Goal: Information Seeking & Learning: Learn about a topic

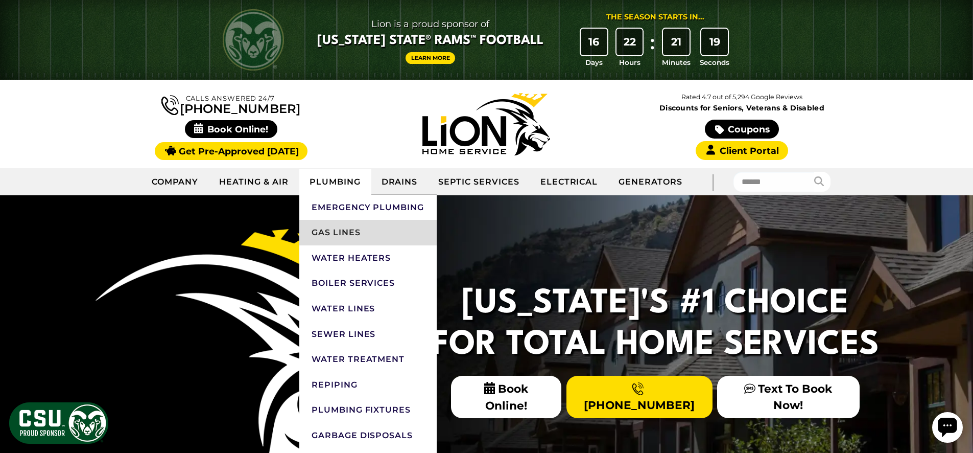
click at [354, 220] on link "Gas Lines" at bounding box center [367, 233] width 137 height 26
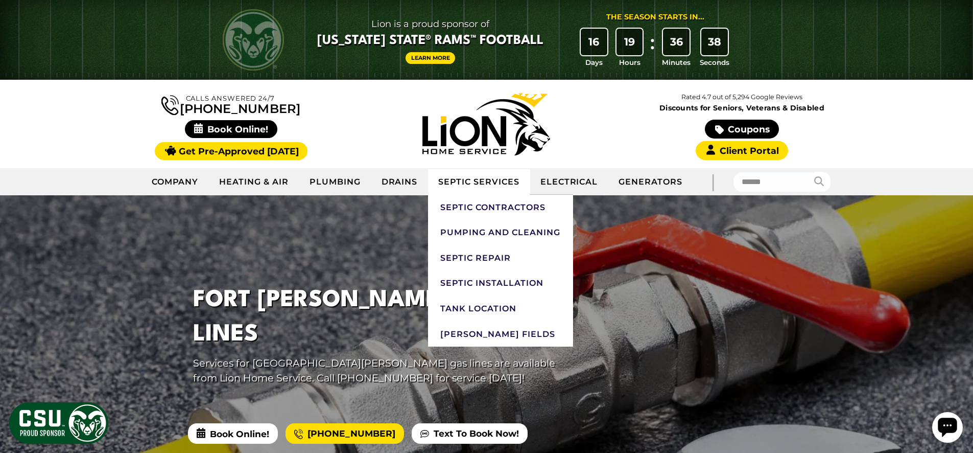
click at [482, 182] on link "Septic Services" at bounding box center [479, 182] width 102 height 26
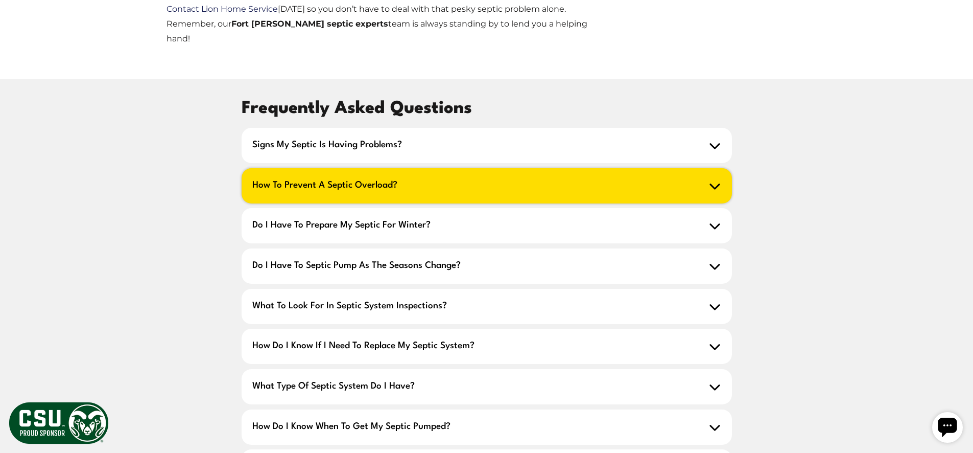
scroll to position [1411, 0]
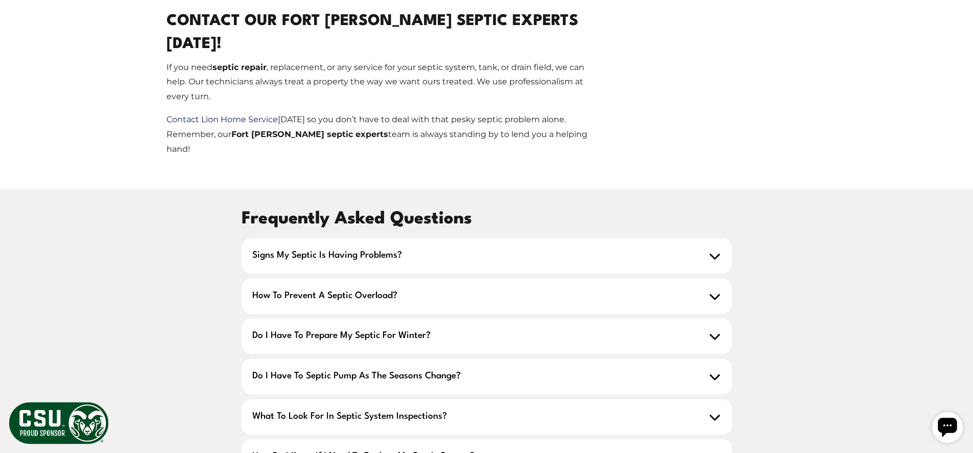
click at [848, 205] on div "Frequently Asked Questions Signs my septic is having problems? Signs of septic …" at bounding box center [486, 424] width 817 height 438
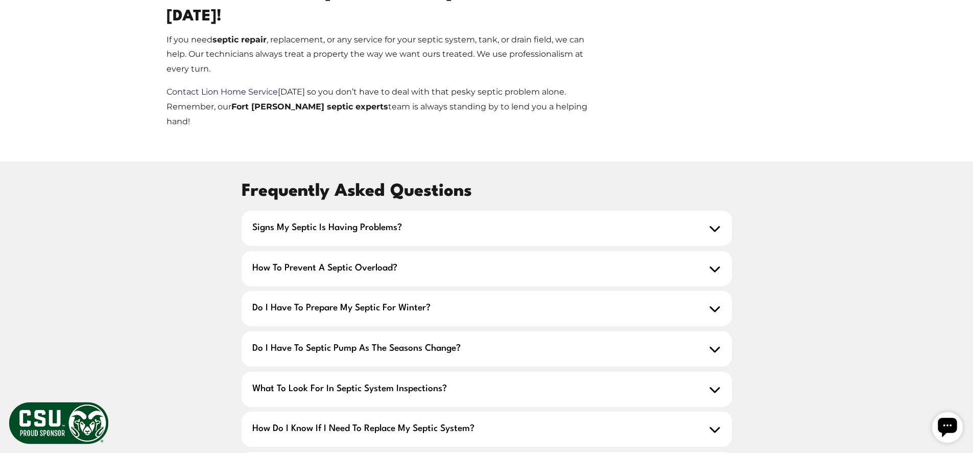
scroll to position [1439, 0]
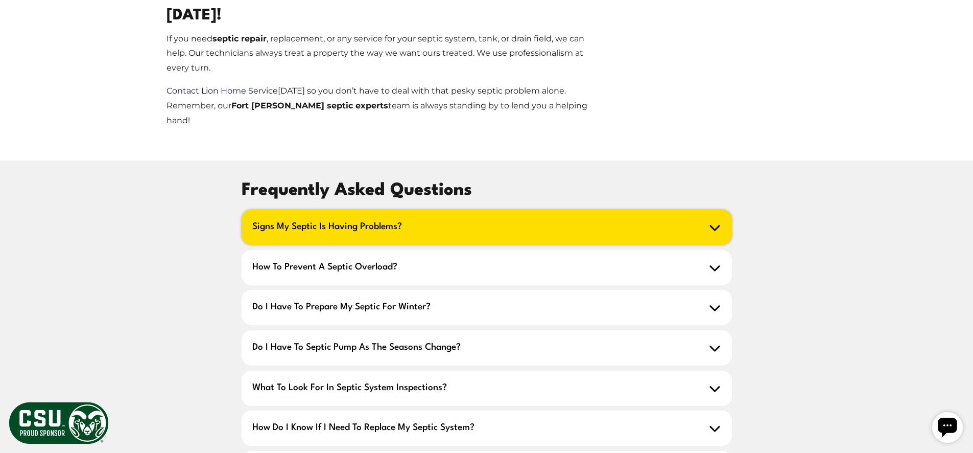
click at [708, 209] on h2 "Signs my septic is having problems?" at bounding box center [487, 226] width 490 height 35
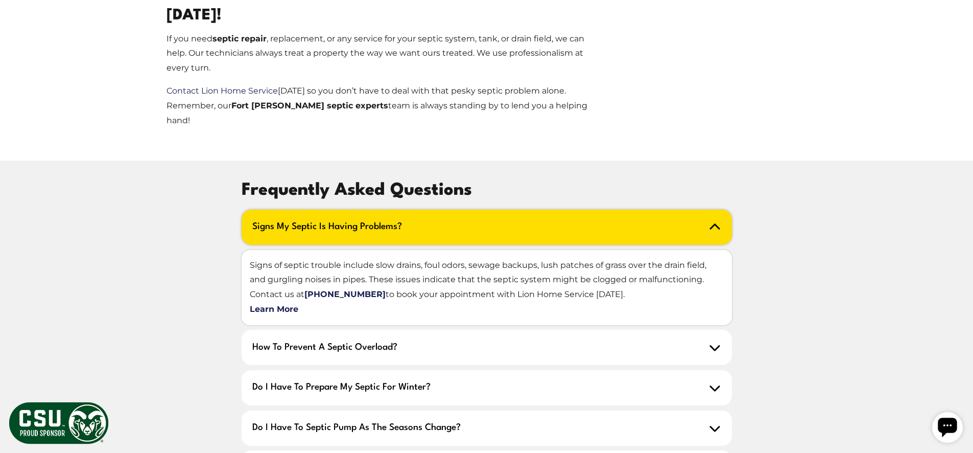
click at [707, 209] on h2 "Signs my septic is having problems?" at bounding box center [487, 226] width 490 height 35
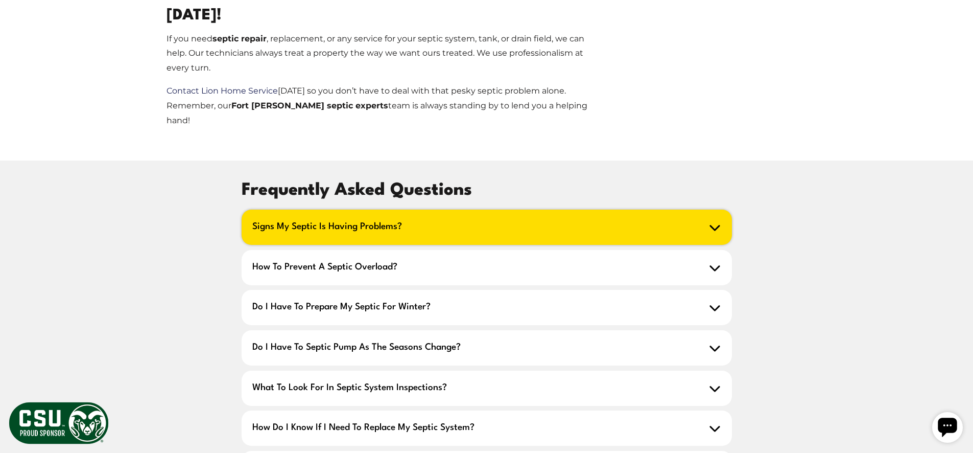
click at [707, 209] on h2 "Signs my septic is having problems?" at bounding box center [487, 226] width 490 height 35
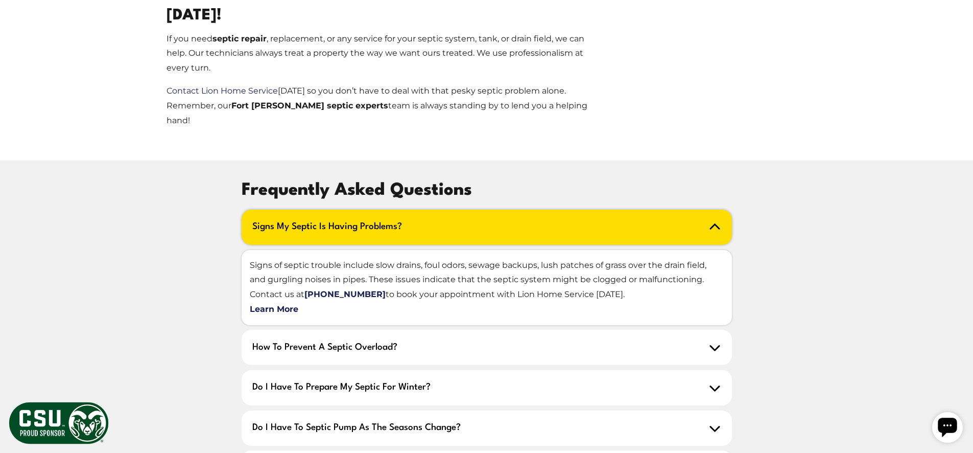
click at [760, 177] on div "Frequently Asked Questions Signs my septic is having problems? Signs of septic …" at bounding box center [486, 436] width 817 height 518
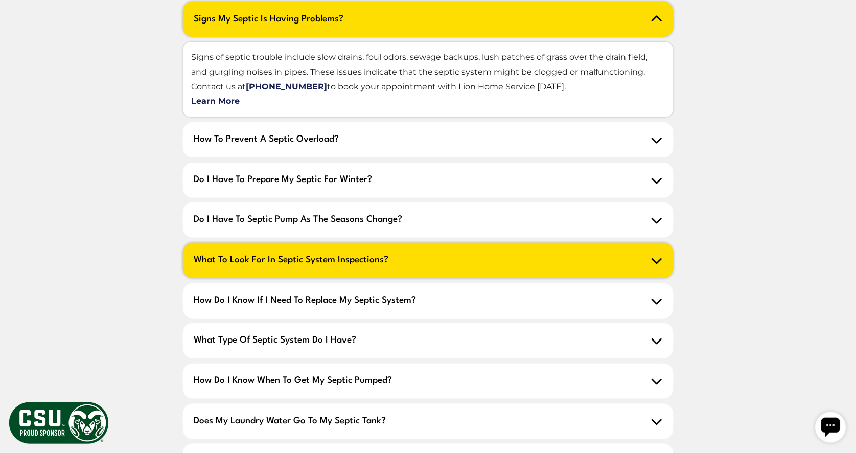
scroll to position [1633, 0]
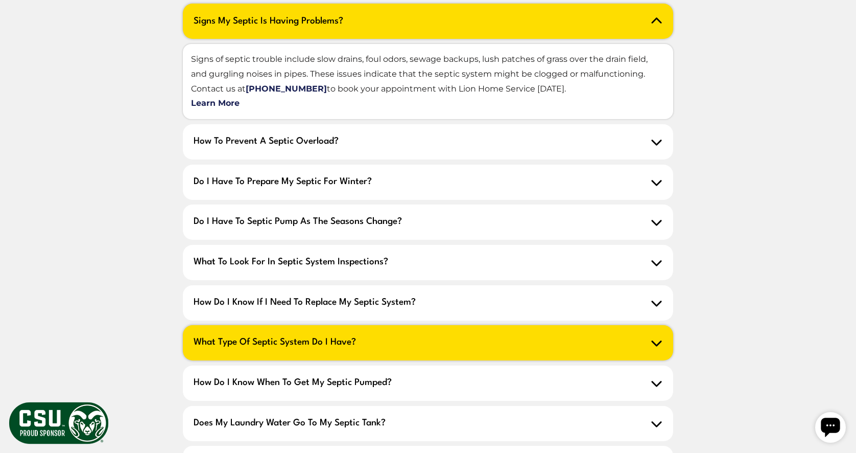
click at [466, 325] on h2 "What type of septic system do I have?" at bounding box center [428, 342] width 490 height 35
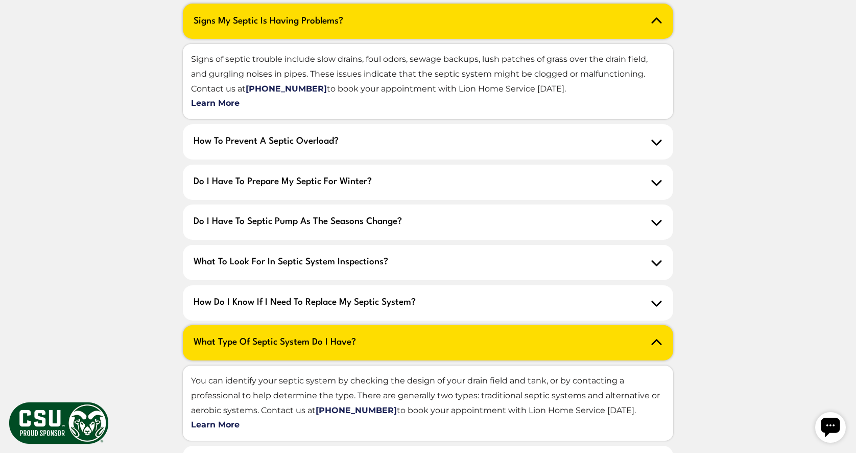
click at [466, 325] on h2 "What type of septic system do I have?" at bounding box center [428, 342] width 490 height 35
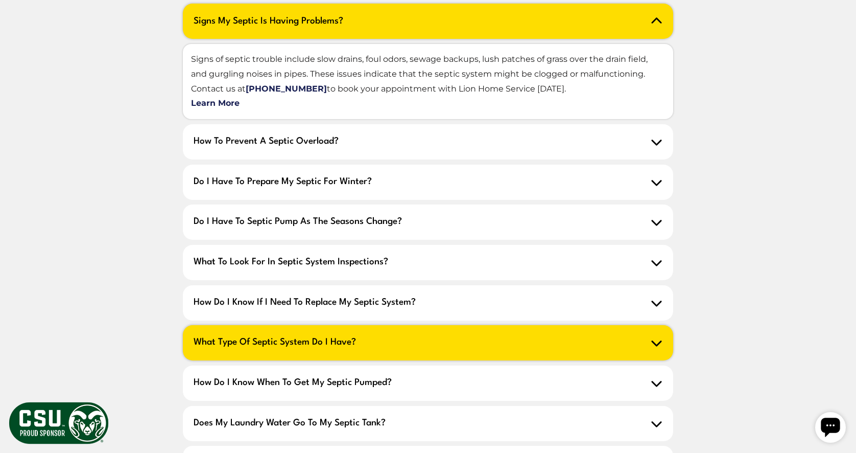
click at [468, 325] on h2 "What type of septic system do I have?" at bounding box center [428, 342] width 490 height 35
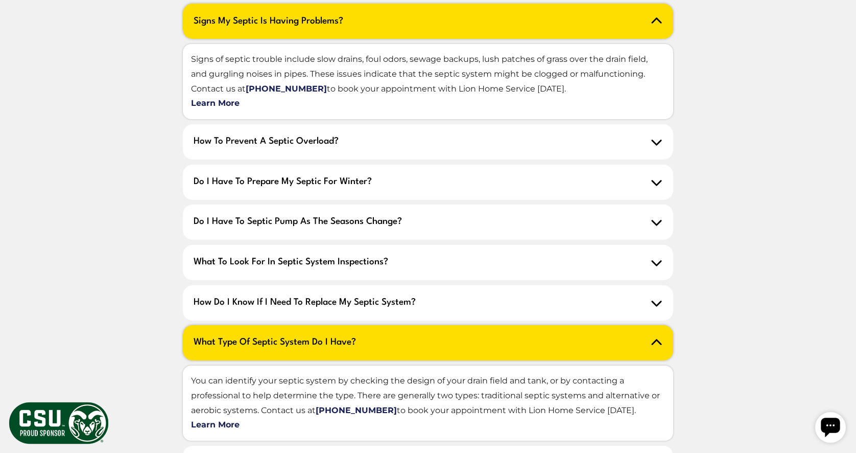
click at [473, 325] on h2 "What type of septic system do I have?" at bounding box center [428, 342] width 490 height 35
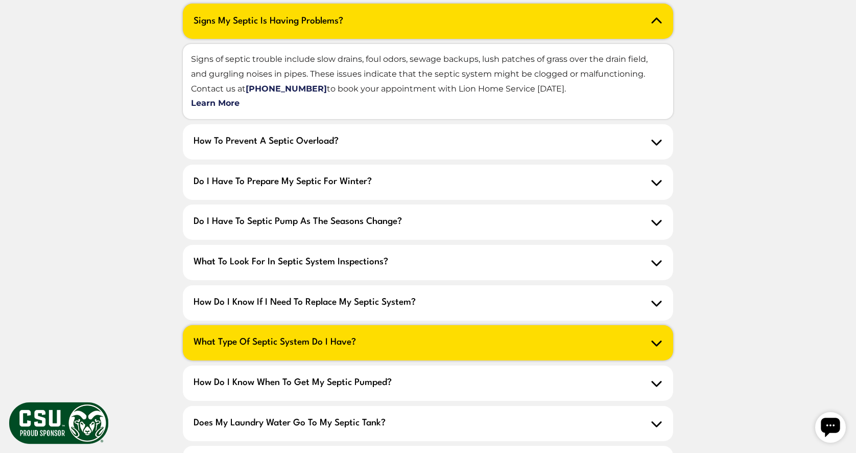
click at [477, 325] on h2 "What type of septic system do I have?" at bounding box center [428, 342] width 490 height 35
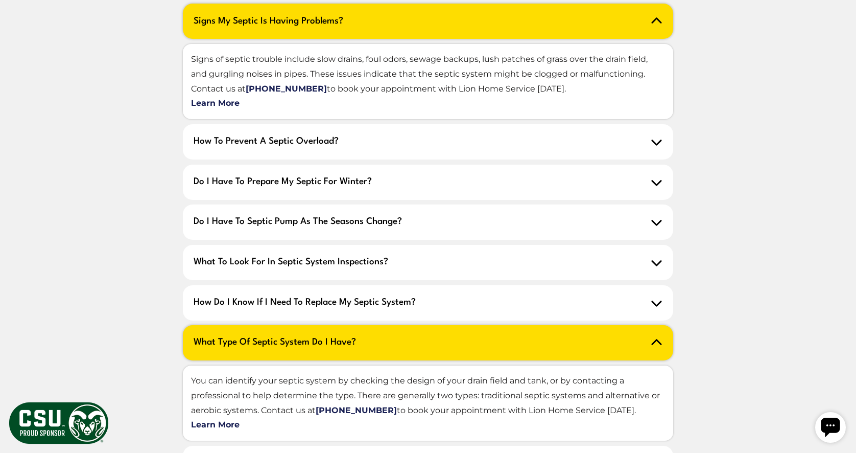
click at [481, 325] on h2 "What type of septic system do I have?" at bounding box center [428, 342] width 490 height 35
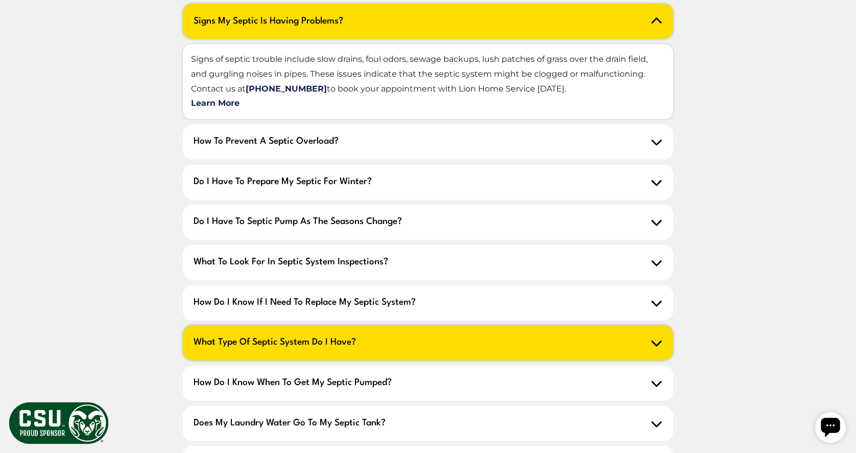
click at [610, 325] on h2 "What type of septic system do I have?" at bounding box center [428, 342] width 490 height 35
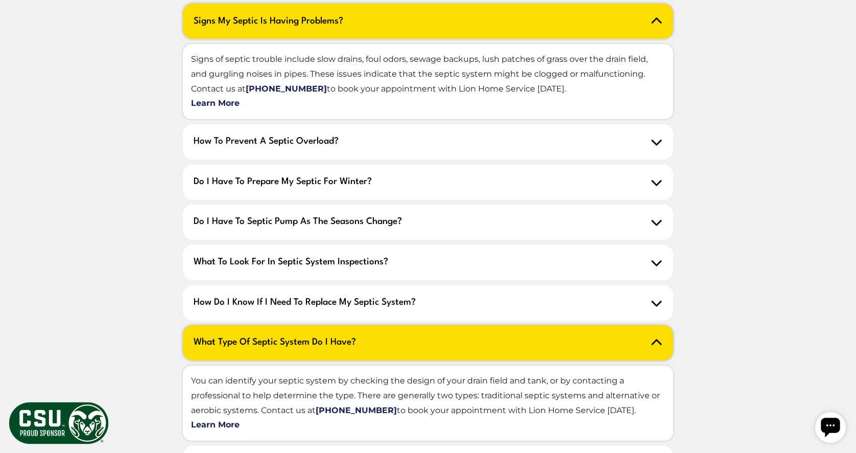
click at [610, 325] on h2 "What type of septic system do I have?" at bounding box center [428, 342] width 490 height 35
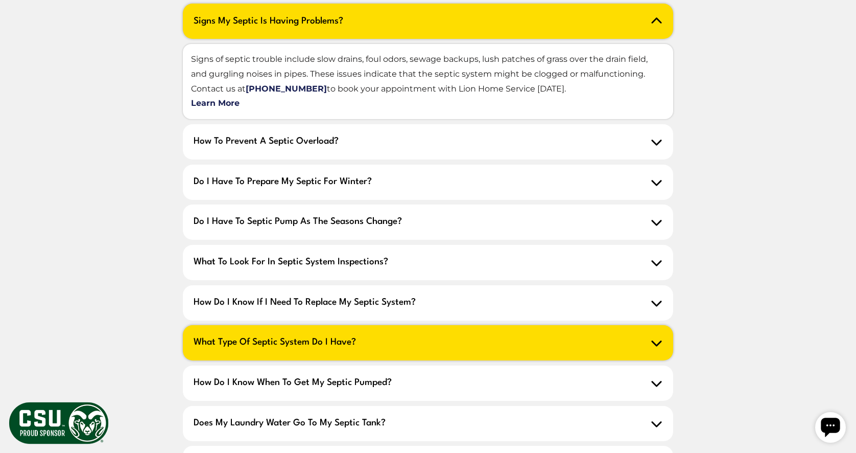
click at [610, 325] on h2 "What type of septic system do I have?" at bounding box center [428, 342] width 490 height 35
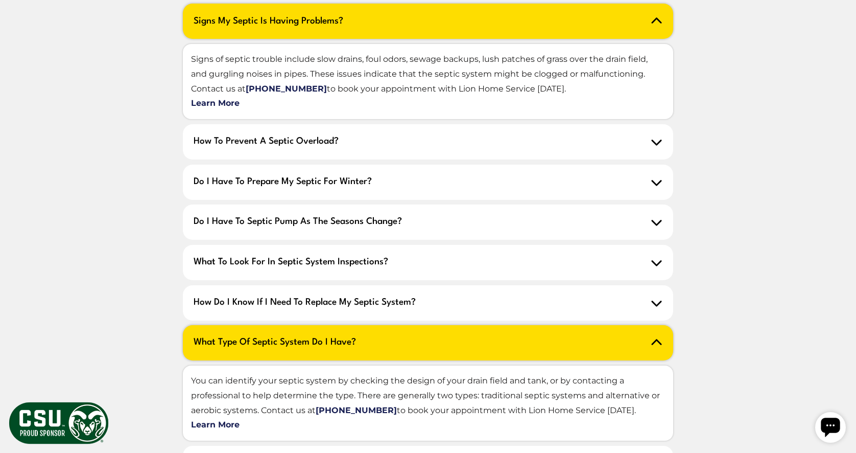
click at [610, 325] on h2 "What type of septic system do I have?" at bounding box center [428, 342] width 490 height 35
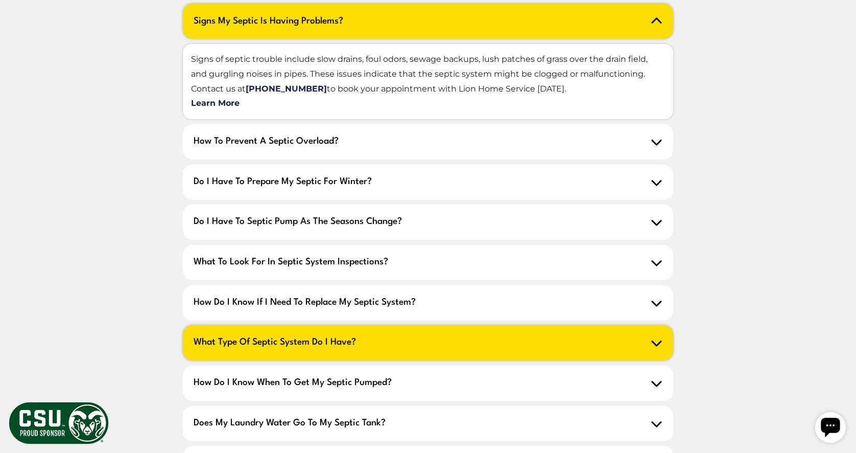
click at [610, 325] on h2 "What type of septic system do I have?" at bounding box center [428, 342] width 490 height 35
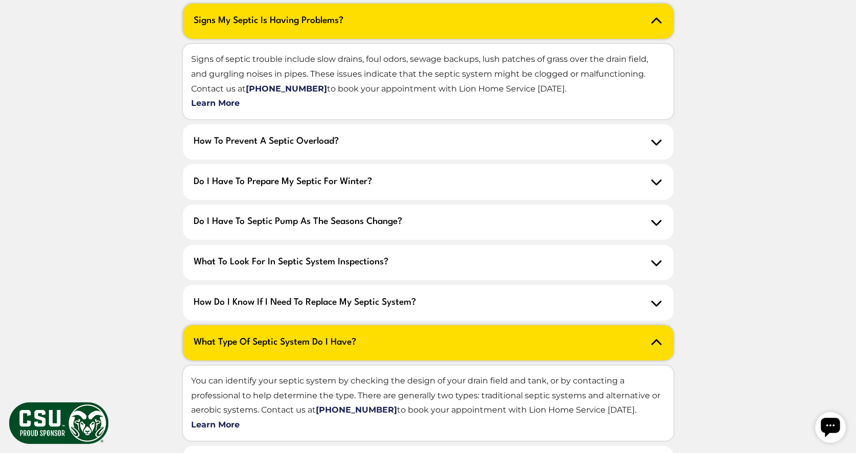
click at [775, 317] on div "Frequently Asked Questions Signs my septic is having problems? Signs of septic …" at bounding box center [427, 270] width 817 height 598
click at [773, 270] on div "Frequently Asked Questions Signs my septic is having problems? Signs of septic …" at bounding box center [427, 270] width 817 height 598
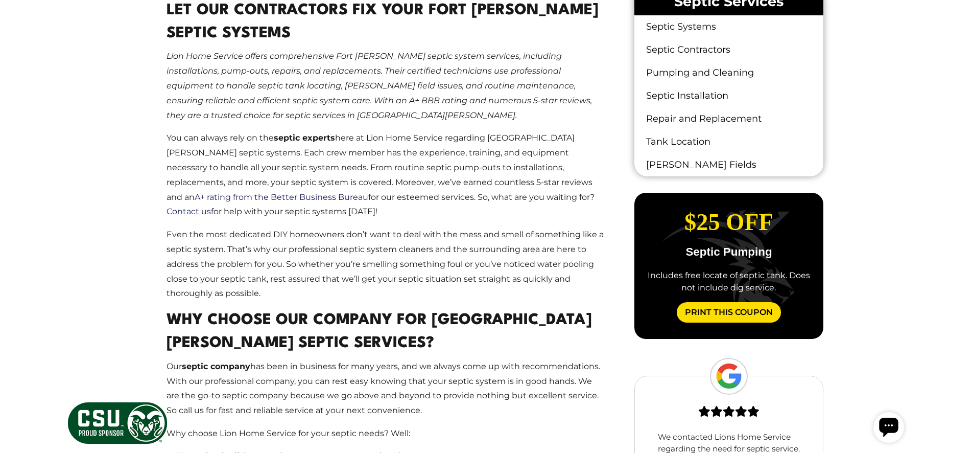
scroll to position [285, 0]
